Goal: Task Accomplishment & Management: Manage account settings

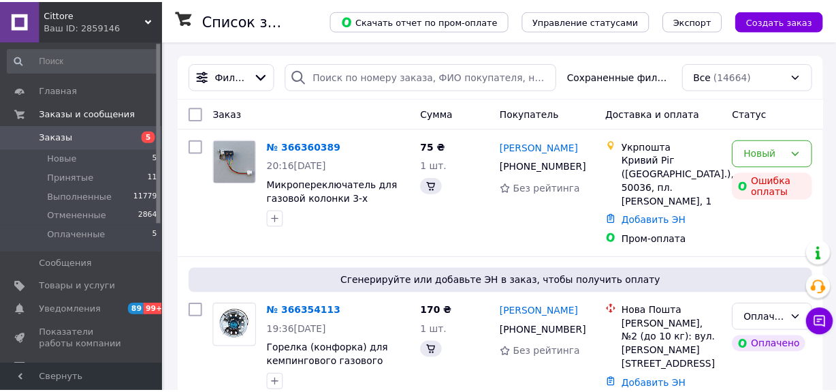
scroll to position [247, 0]
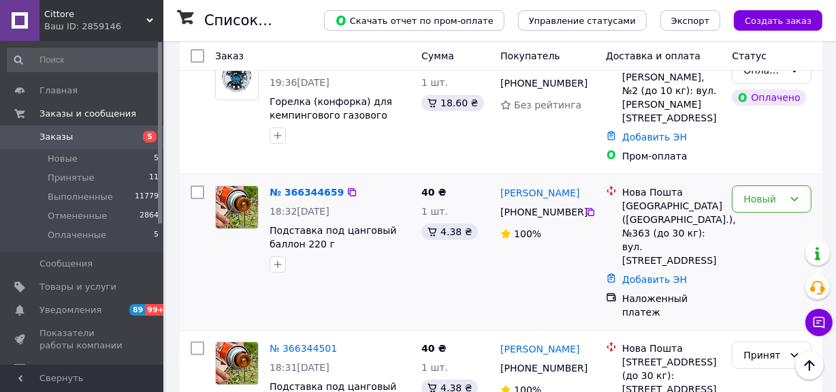
click at [569, 270] on div "[PERSON_NAME] [PHONE_NUMBER]%" at bounding box center [548, 252] width 106 height 144
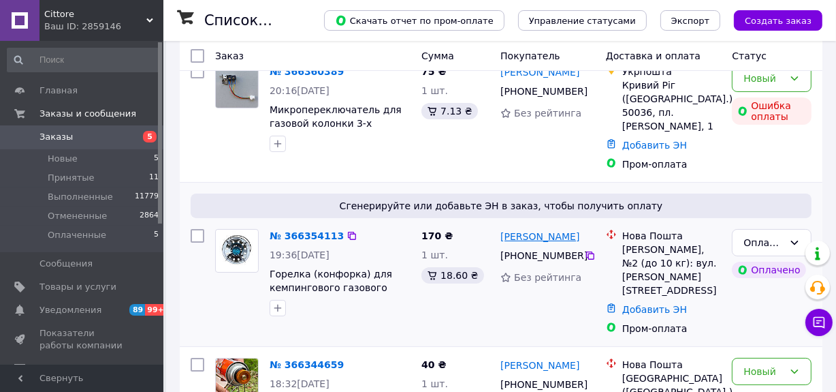
scroll to position [61, 0]
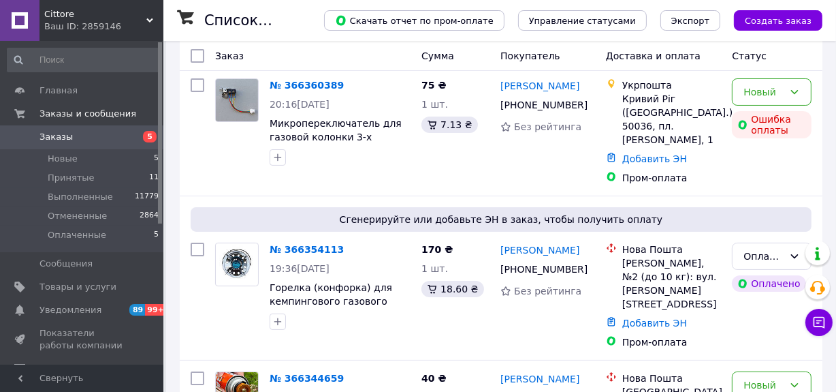
drag, startPoint x: 298, startPoint y: 259, endPoint x: 407, endPoint y: 238, distance: 110.9
click at [298, 255] on link "№ 366354113" at bounding box center [307, 249] width 74 height 11
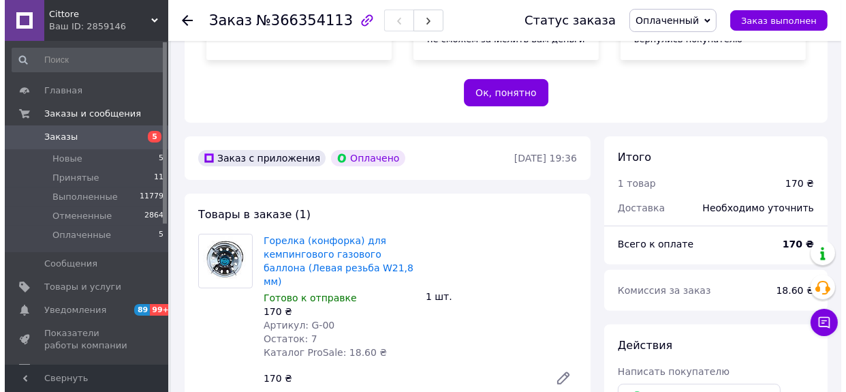
scroll to position [448, 0]
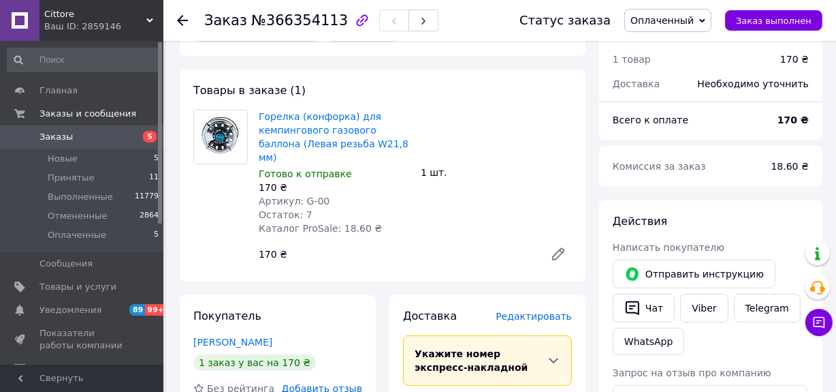
click at [526, 311] on span "Редактировать" at bounding box center [534, 316] width 76 height 11
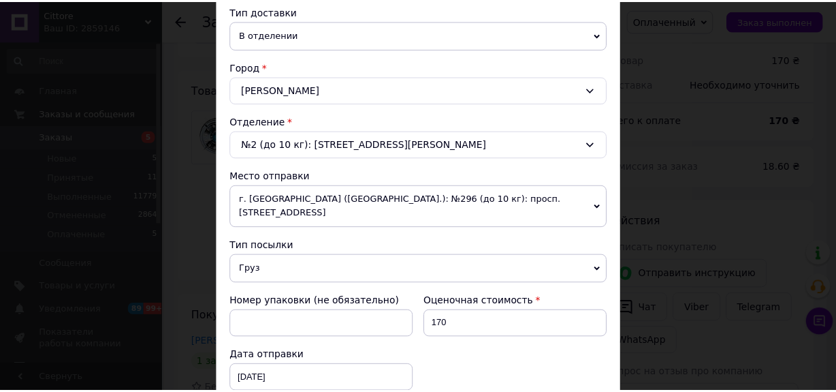
scroll to position [495, 0]
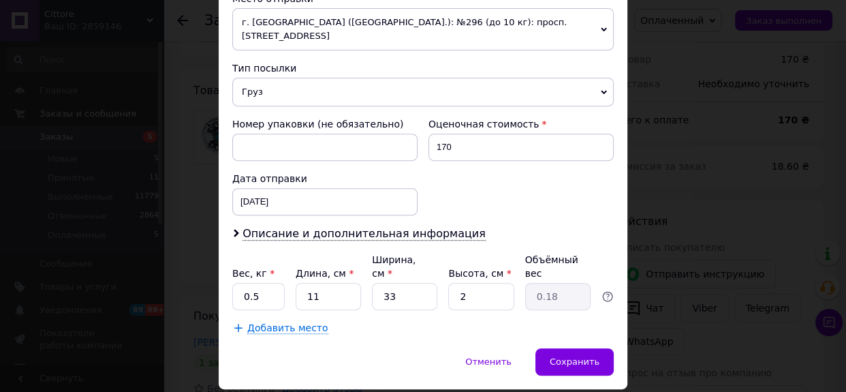
click at [693, 234] on div "× Редактирование доставки Способ доставки Нова Пошта (платная) Плательщик Получ…" at bounding box center [423, 196] width 846 height 392
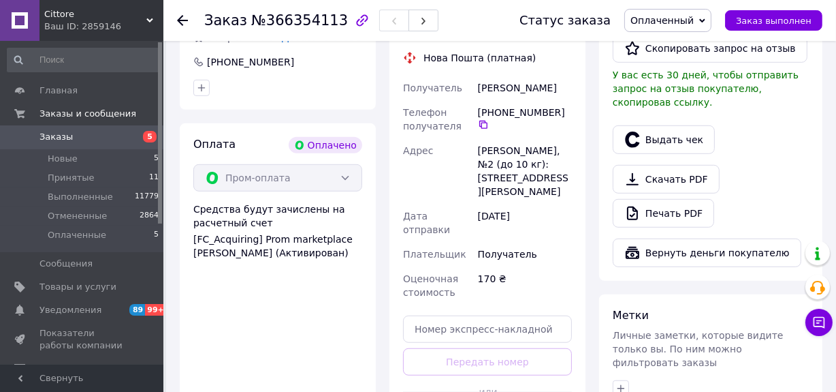
scroll to position [819, 0]
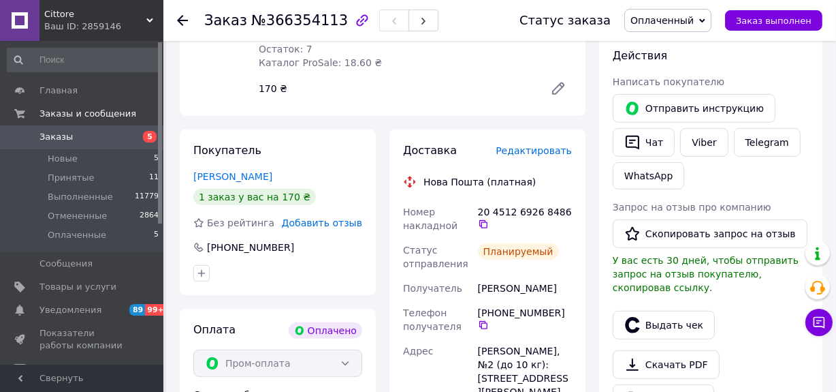
scroll to position [510, 0]
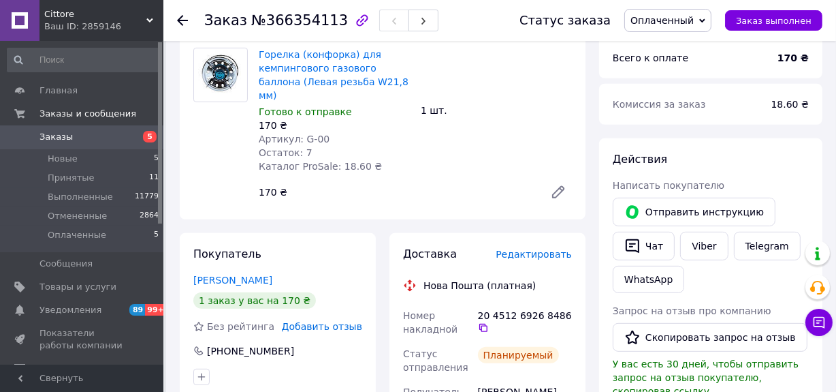
click at [63, 136] on span "Заказы" at bounding box center [55, 137] width 33 height 12
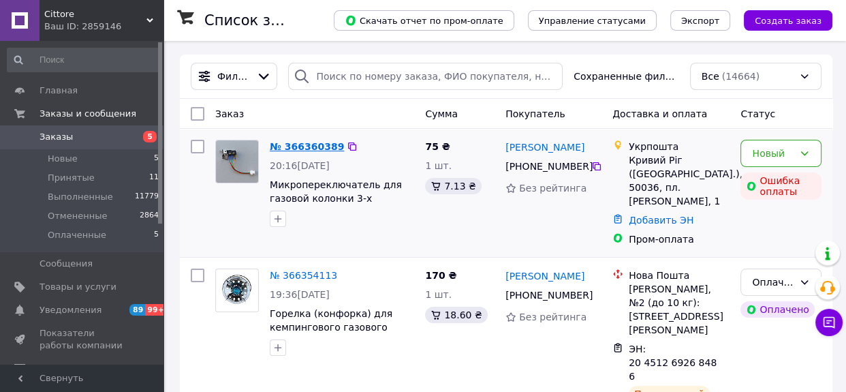
click at [319, 143] on link "№ 366360389" at bounding box center [307, 146] width 74 height 11
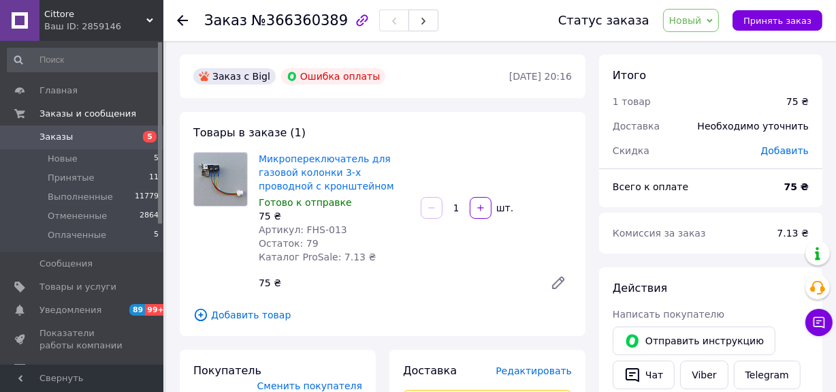
click at [718, 25] on span "Новый" at bounding box center [691, 20] width 57 height 23
click at [714, 42] on li "Принят" at bounding box center [700, 47] width 72 height 20
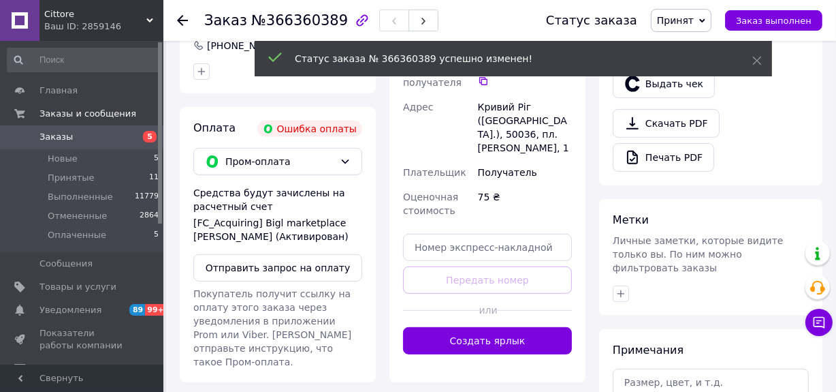
scroll to position [495, 0]
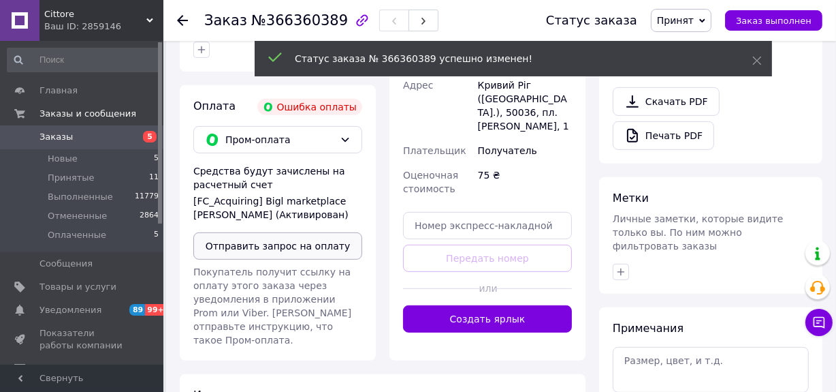
click at [333, 232] on button "Отправить запрос на оплату" at bounding box center [277, 245] width 169 height 27
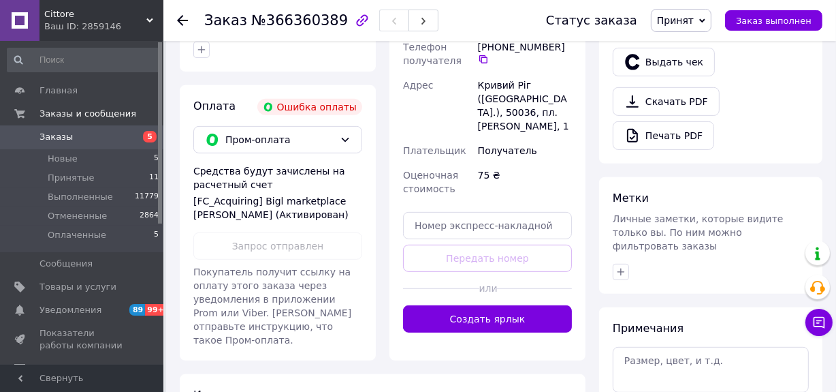
click at [72, 139] on span "Заказы" at bounding box center [82, 137] width 86 height 12
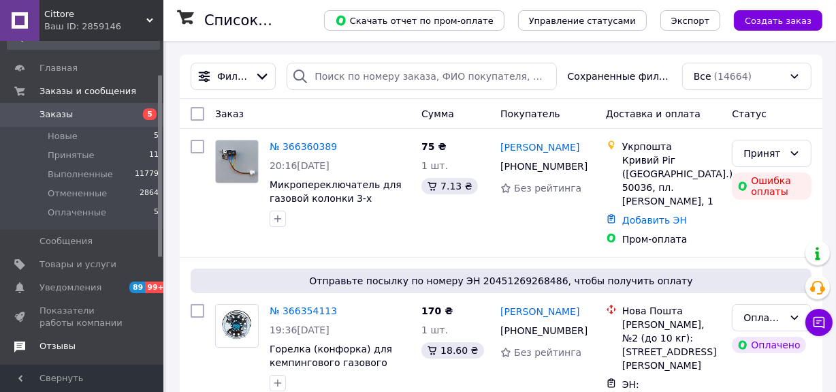
scroll to position [61, 0]
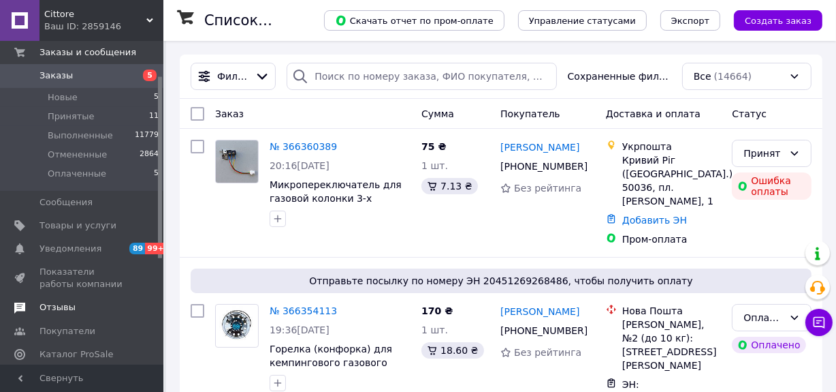
click at [65, 306] on span "Отзывы" at bounding box center [57, 307] width 36 height 12
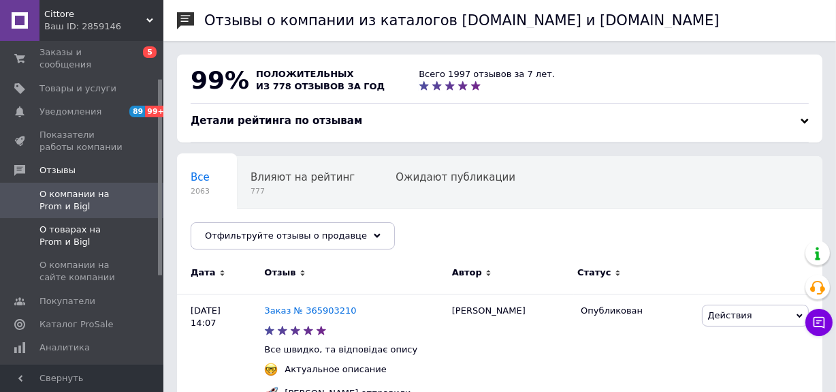
click at [81, 223] on span "О товарах на Prom и Bigl" at bounding box center [82, 235] width 86 height 25
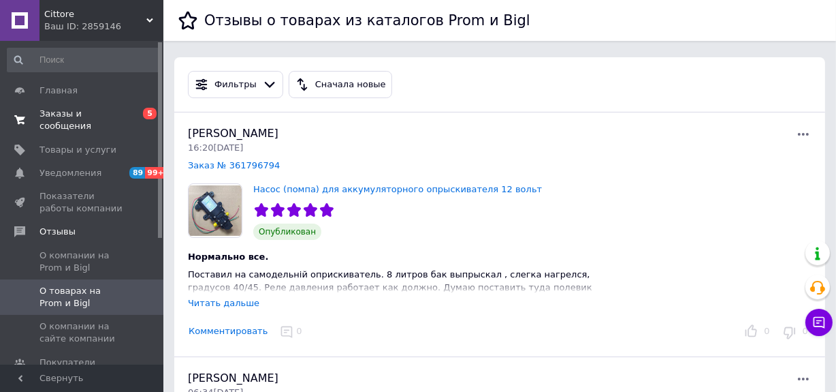
click at [95, 108] on span "Заказы и сообщения" at bounding box center [82, 120] width 86 height 25
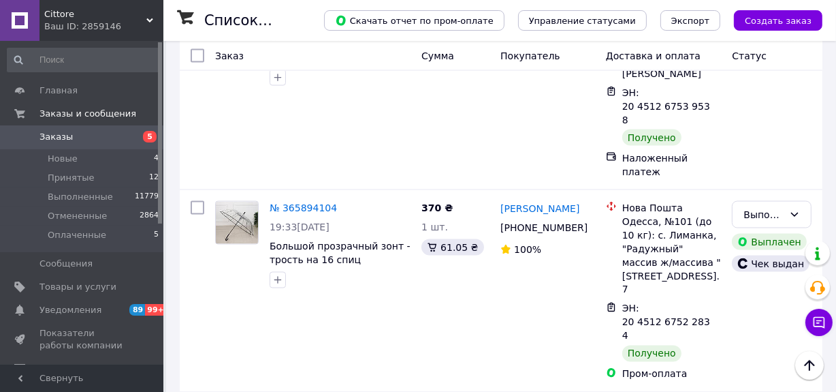
scroll to position [15832, 0]
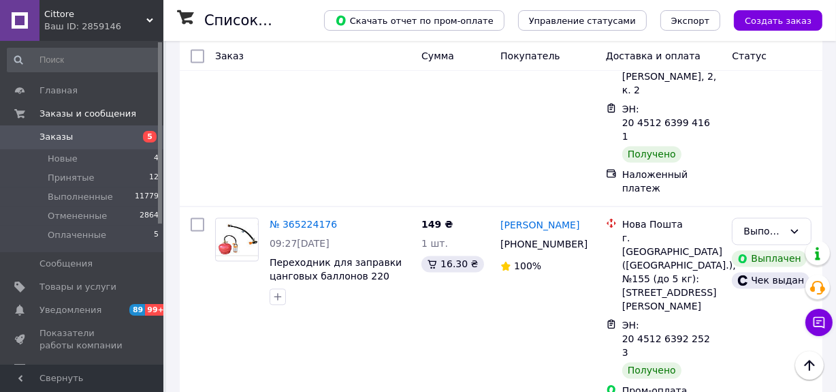
scroll to position [11638, 0]
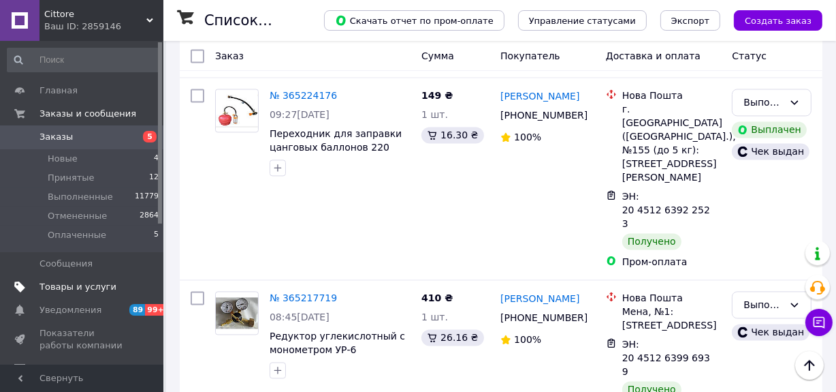
click at [88, 285] on span "Товары и услуги" at bounding box center [77, 287] width 77 height 12
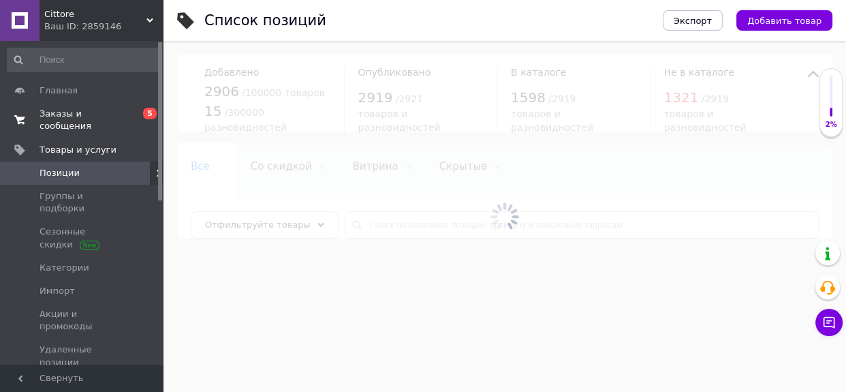
click at [93, 109] on span "Заказы и сообщения" at bounding box center [82, 120] width 86 height 25
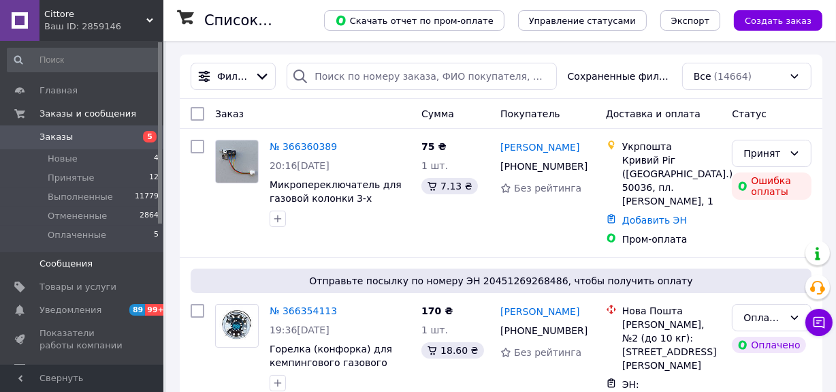
scroll to position [61, 0]
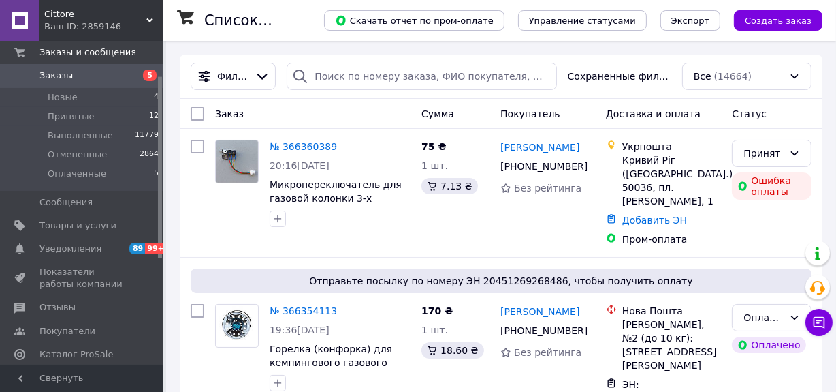
click at [80, 15] on span "Cittore" at bounding box center [95, 14] width 102 height 12
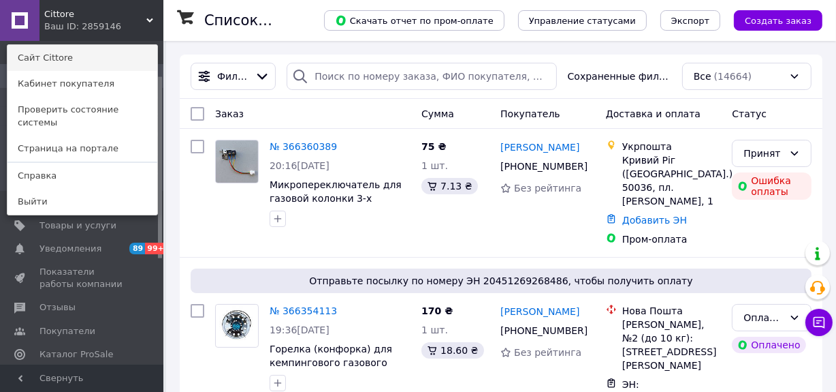
click at [81, 52] on link "Сайт Cittore" at bounding box center [82, 58] width 150 height 26
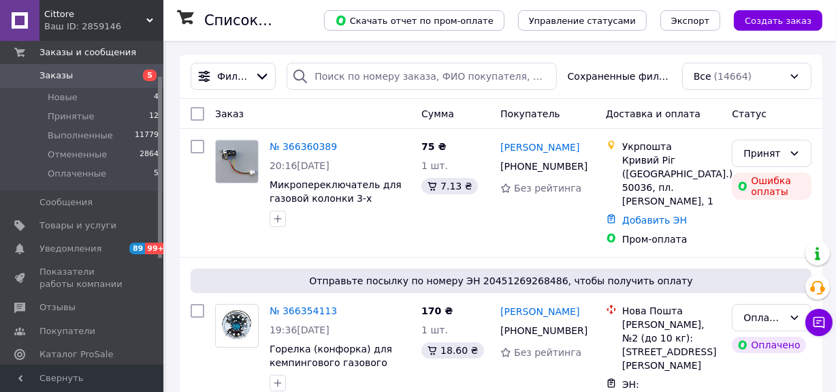
drag, startPoint x: 79, startPoint y: 226, endPoint x: 507, endPoint y: 160, distance: 432.7
click at [79, 226] on span "Товары и услуги" at bounding box center [77, 225] width 77 height 12
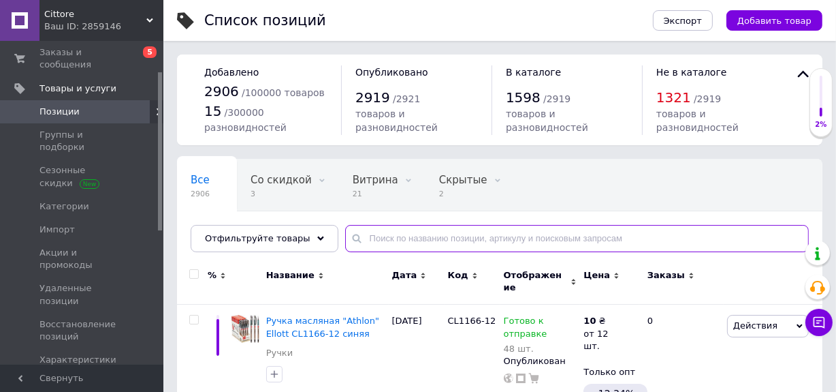
paste input "906f"
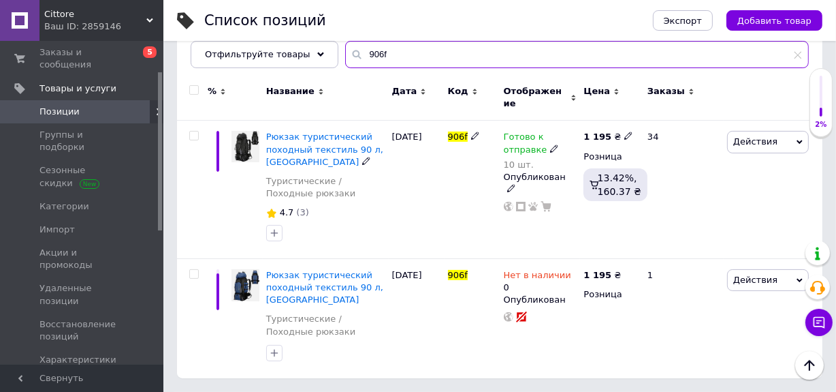
scroll to position [175, 0]
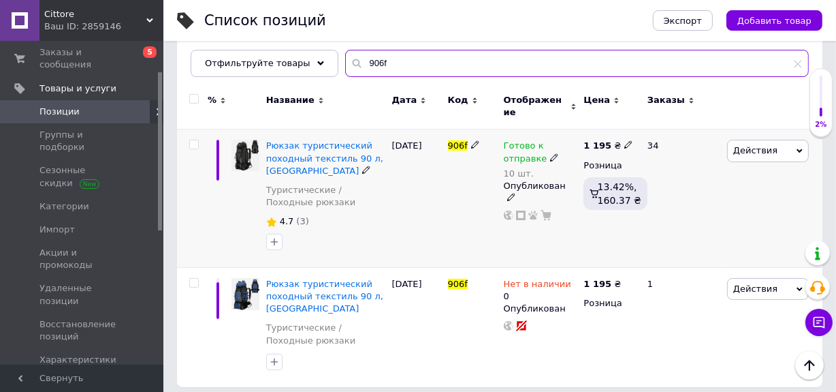
type input "906f"
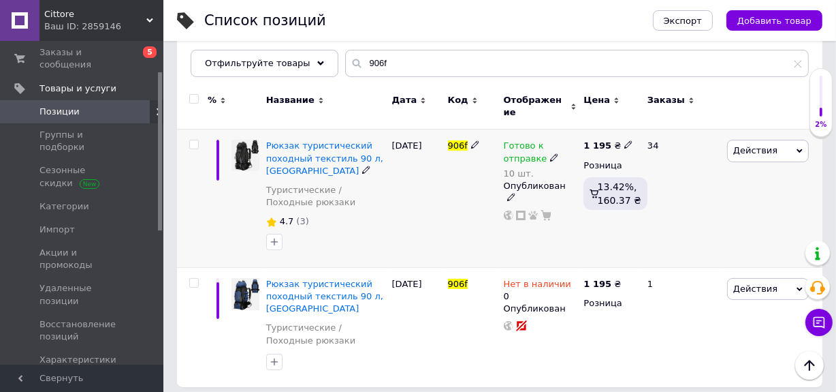
click at [550, 153] on icon at bounding box center [554, 157] width 8 height 8
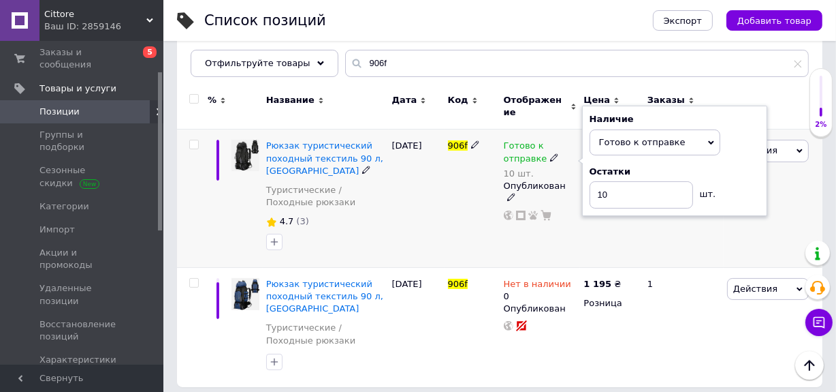
drag, startPoint x: 748, startPoint y: 176, endPoint x: 672, endPoint y: 183, distance: 76.6
click at [748, 179] on div "Остатки 10 шт." at bounding box center [675, 186] width 170 height 43
click at [614, 187] on input "10" at bounding box center [642, 194] width 104 height 27
type input "1"
type input "9"
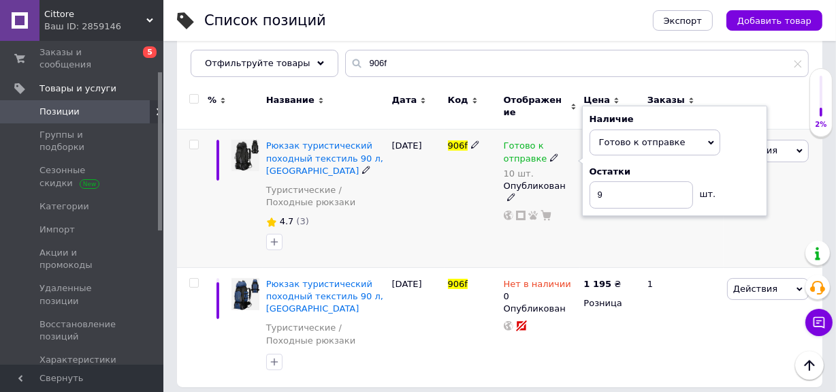
click at [576, 246] on div "Готово к отправке 10 шт. Наличие Готово к отправке В наличии Нет в наличии Под …" at bounding box center [541, 198] width 80 height 138
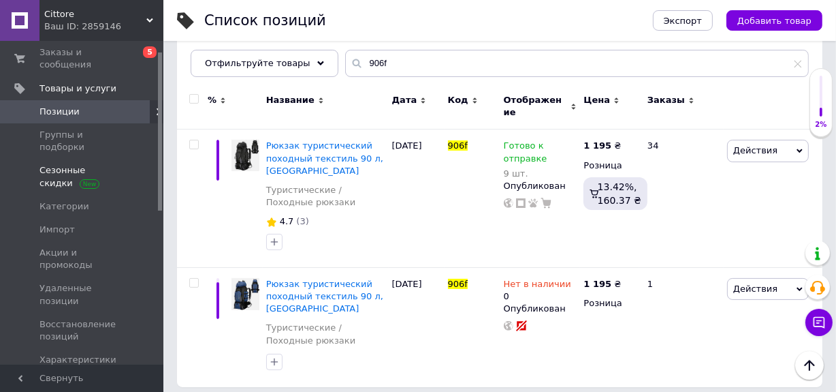
scroll to position [0, 0]
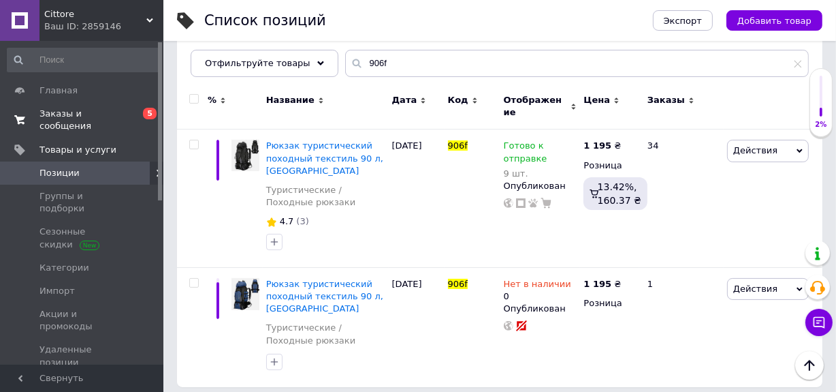
click at [93, 109] on span "Заказы и сообщения" at bounding box center [82, 120] width 86 height 25
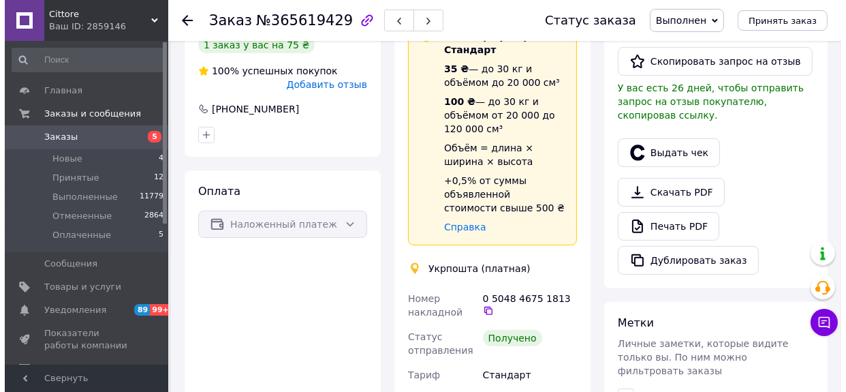
scroll to position [247, 0]
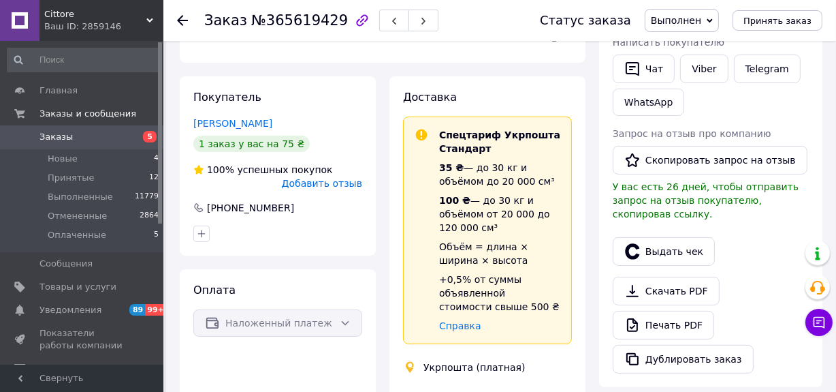
click at [360, 179] on span "Добавить отзыв" at bounding box center [322, 183] width 80 height 11
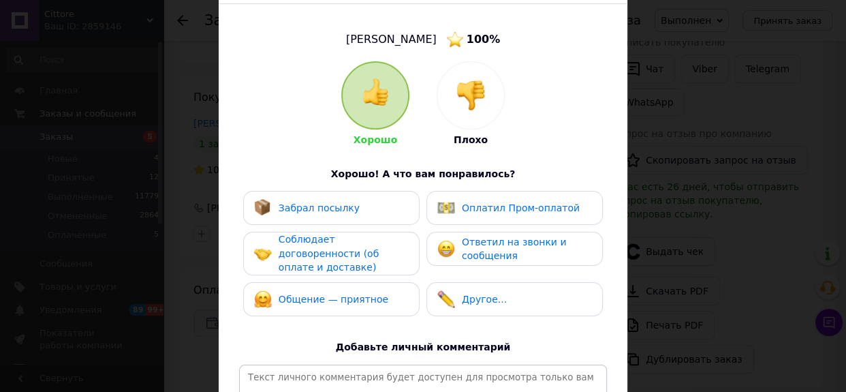
scroll to position [185, 0]
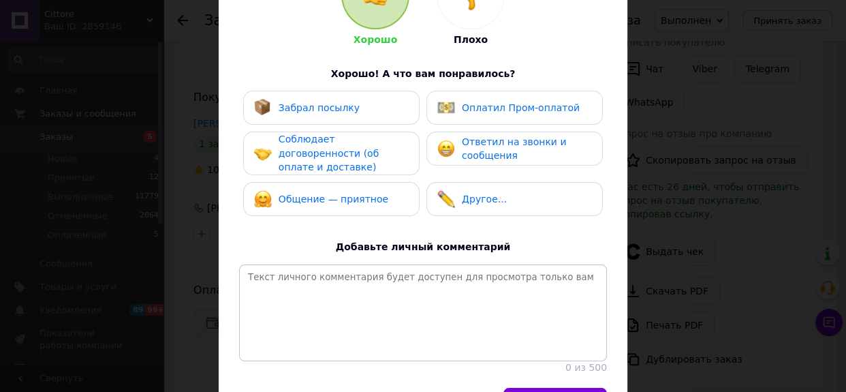
click at [377, 101] on div "Забрал посылку" at bounding box center [331, 108] width 155 height 18
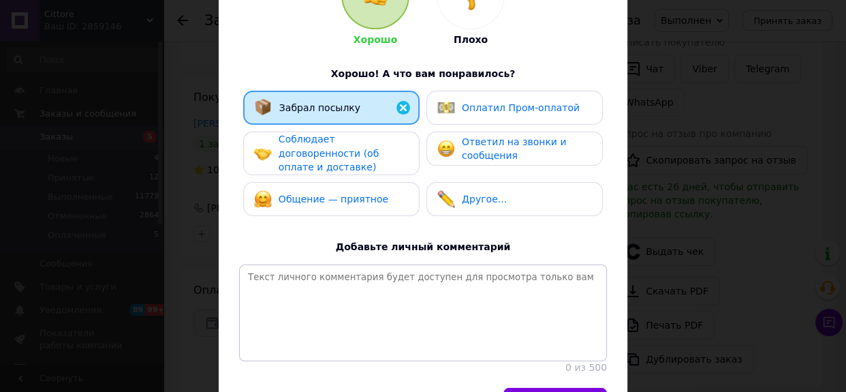
click at [365, 161] on div "Соблюдает договоренности (об оплате и доставке)" at bounding box center [331, 153] width 176 height 44
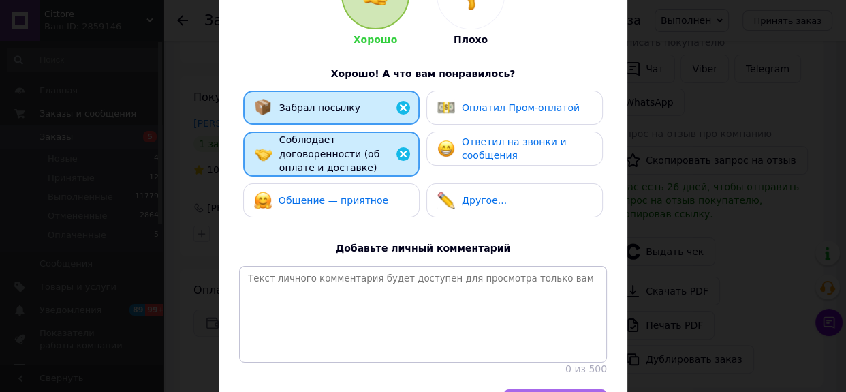
scroll to position [276, 0]
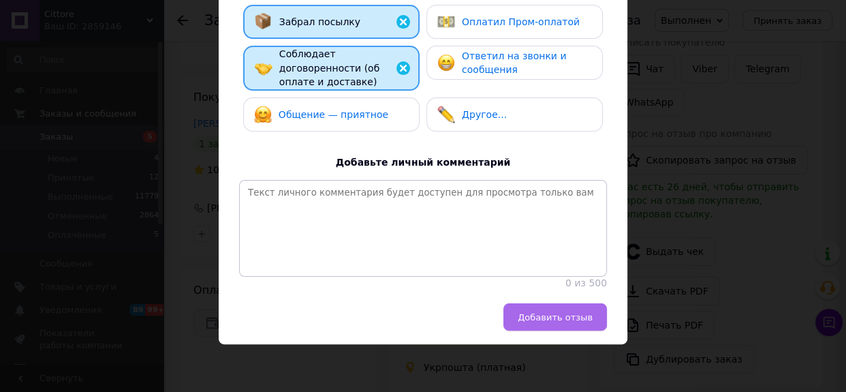
click at [557, 319] on span "Добавить отзыв" at bounding box center [555, 317] width 75 height 10
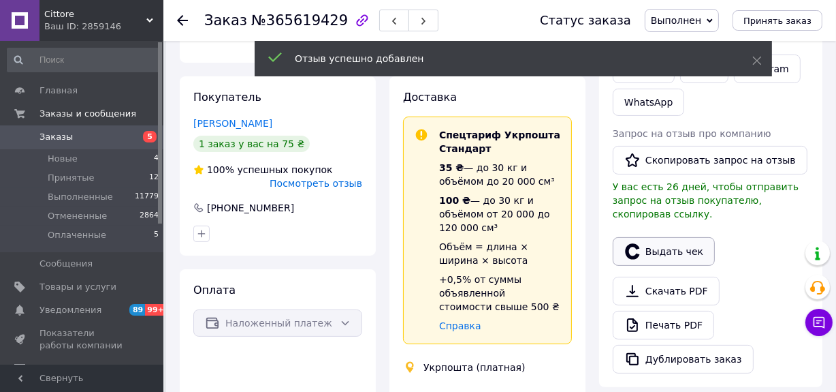
click at [663, 237] on button "Выдать чек" at bounding box center [664, 251] width 102 height 29
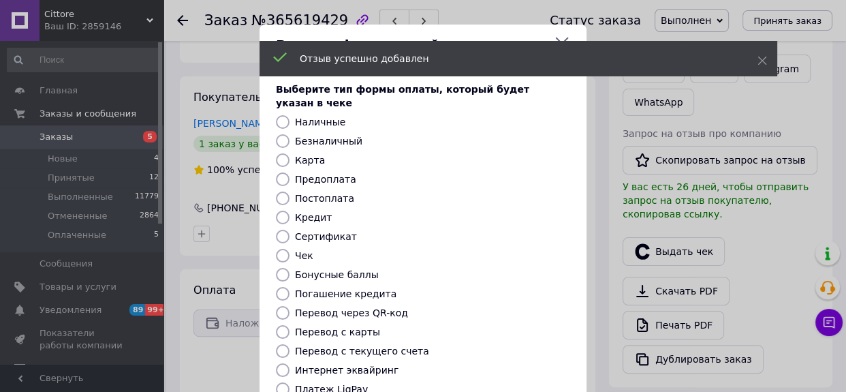
click at [335, 193] on label "Постоплата" at bounding box center [324, 198] width 59 height 11
click at [289, 191] on input "Постоплата" at bounding box center [283, 198] width 14 height 14
radio input "true"
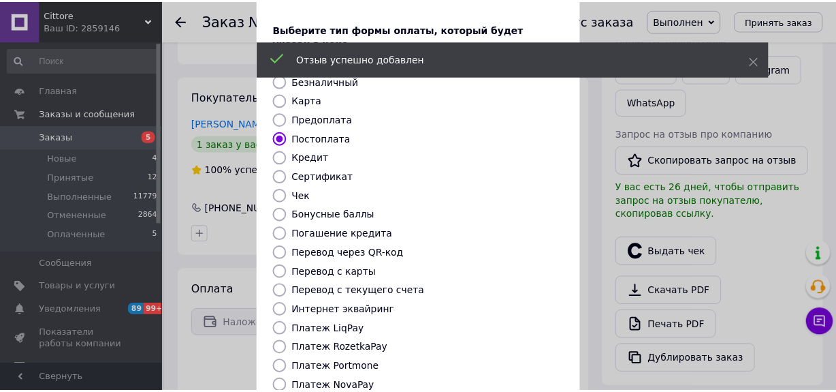
scroll to position [193, 0]
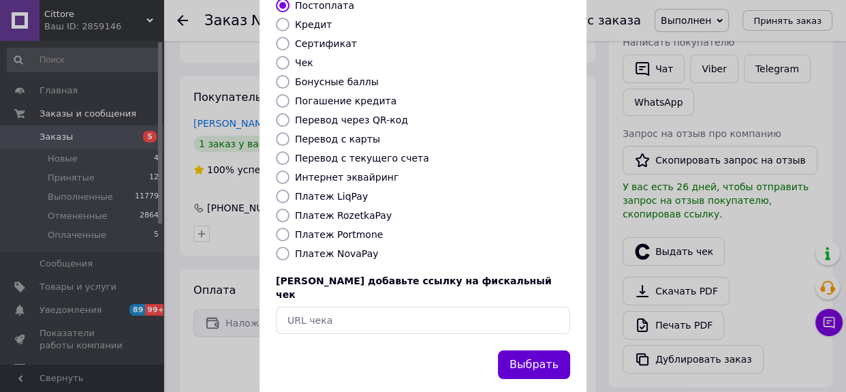
click at [545, 350] on button "Выбрать" at bounding box center [534, 364] width 72 height 29
